Goal: Find specific page/section

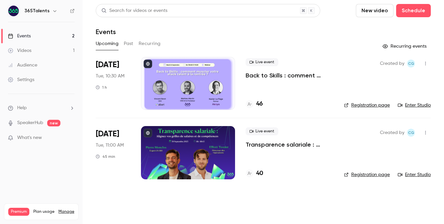
click at [260, 106] on h4 "46" at bounding box center [259, 103] width 7 height 9
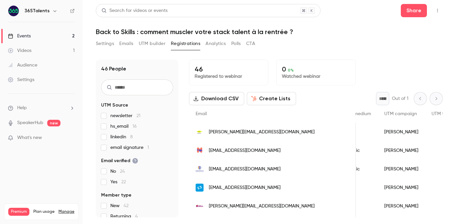
click at [57, 36] on link "Events 2" at bounding box center [41, 36] width 83 height 15
